Goal: Check status

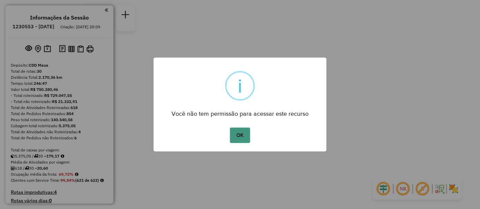
click at [236, 135] on button "OK" at bounding box center [240, 136] width 20 height 16
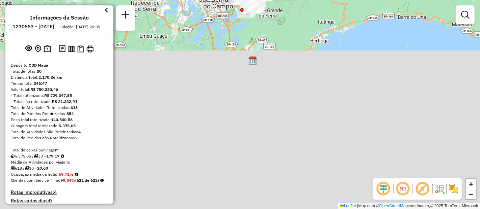
scroll to position [521, 0]
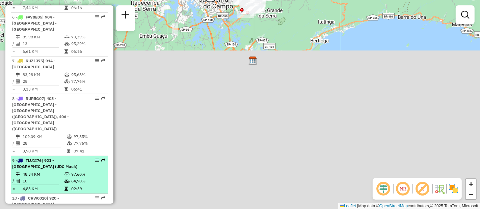
click at [77, 171] on td "97,60%" at bounding box center [88, 174] width 34 height 7
select select "**********"
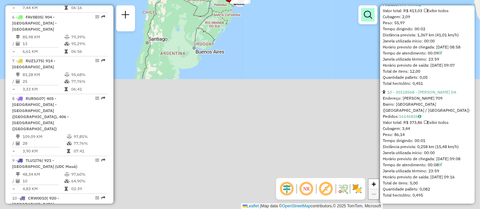
scroll to position [1202, 0]
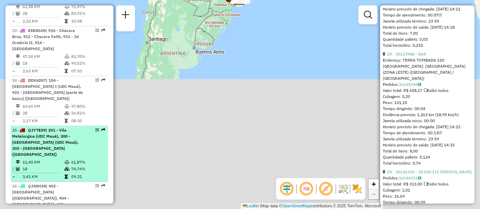
scroll to position [1218, 0]
